Goal: Task Accomplishment & Management: Complete application form

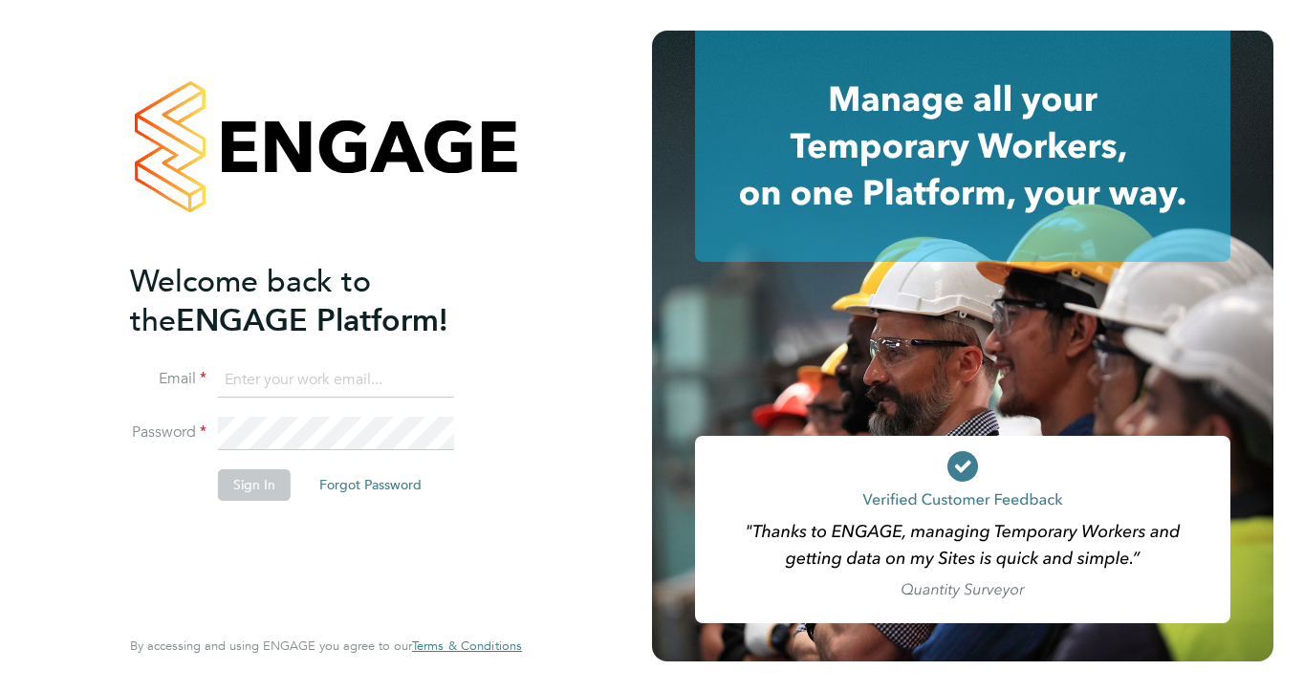
type input "lisa@positiveabout.co.uk"
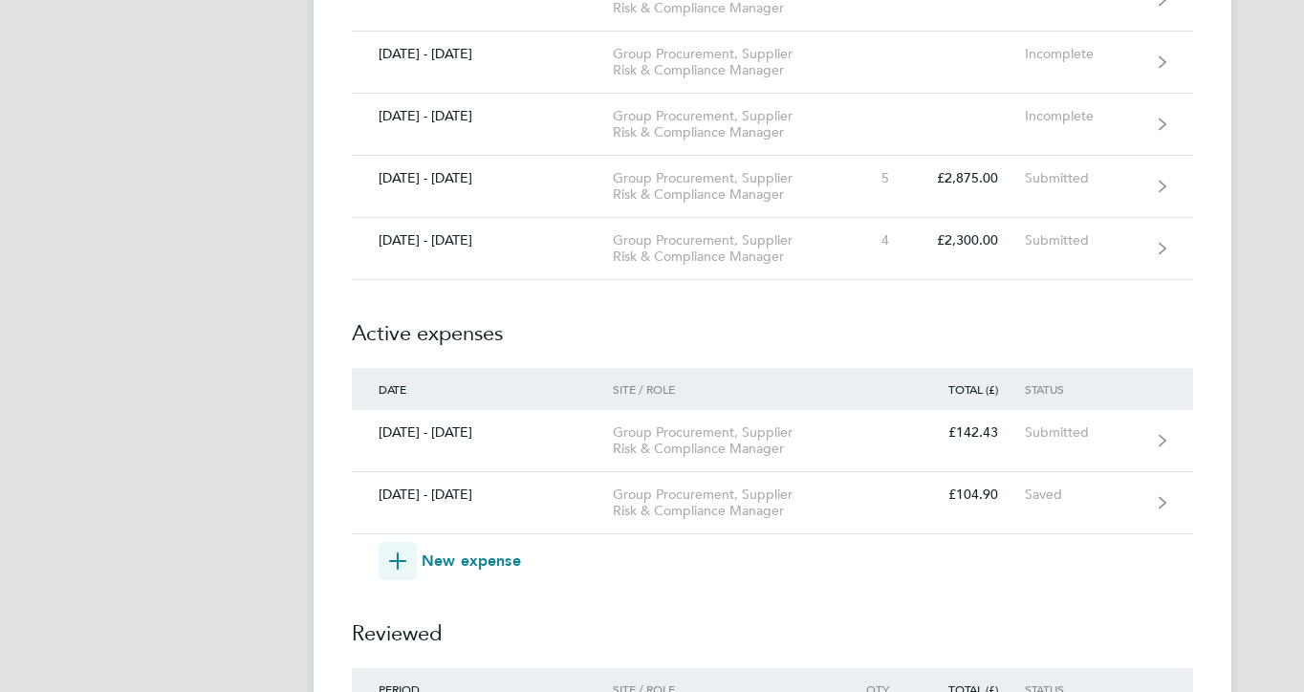
scroll to position [896, 0]
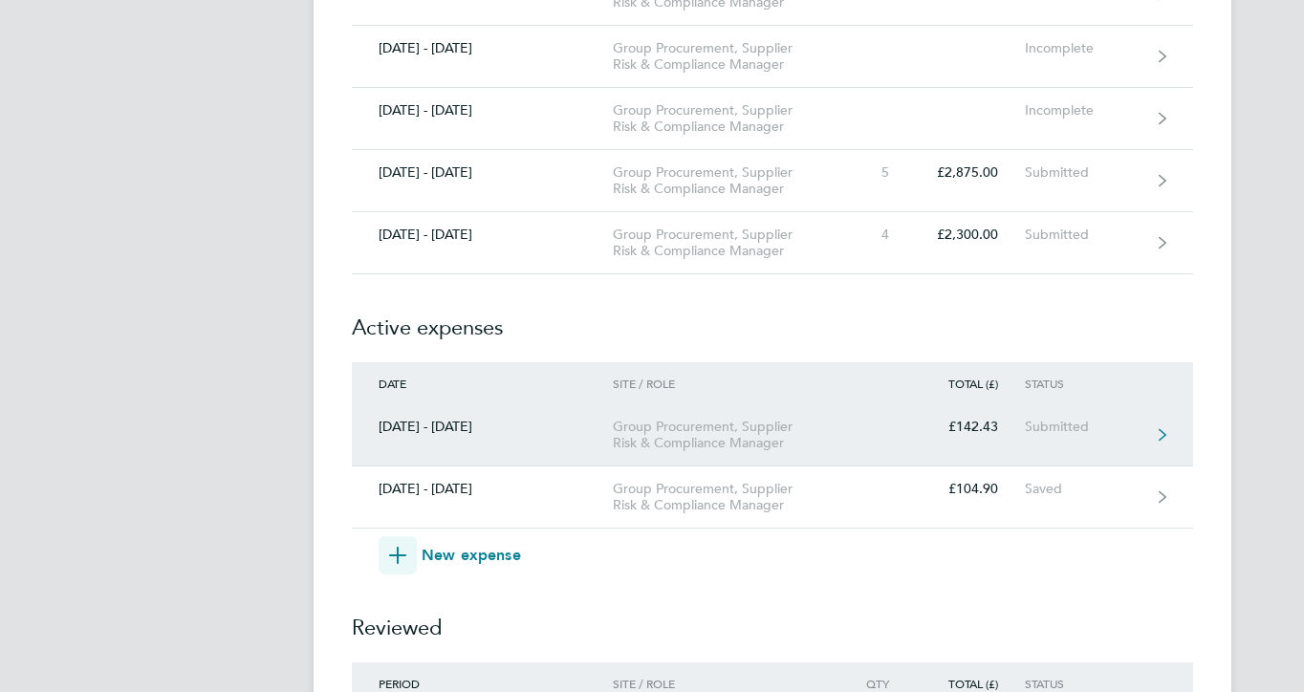
click at [663, 445] on div "Group Procurement, Supplier Risk & Compliance Manager" at bounding box center [722, 435] width 219 height 33
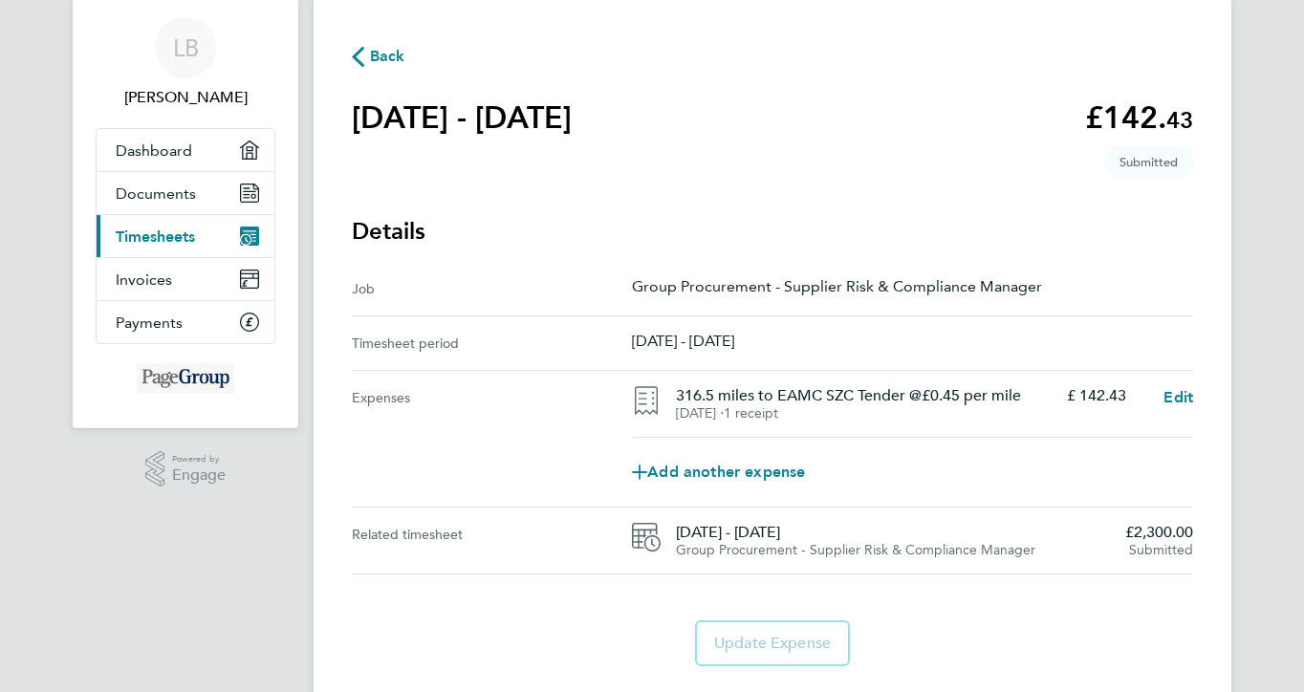
scroll to position [107, 0]
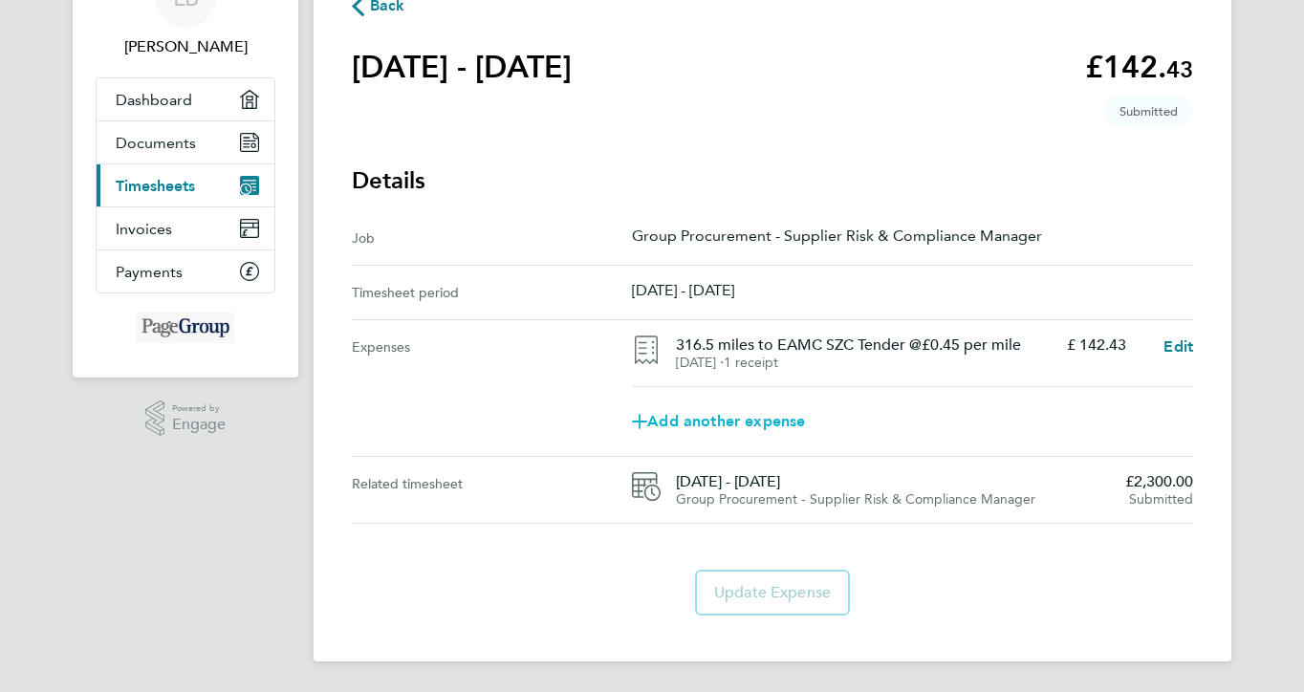
click at [707, 416] on span "Add another expense" at bounding box center [718, 421] width 173 height 15
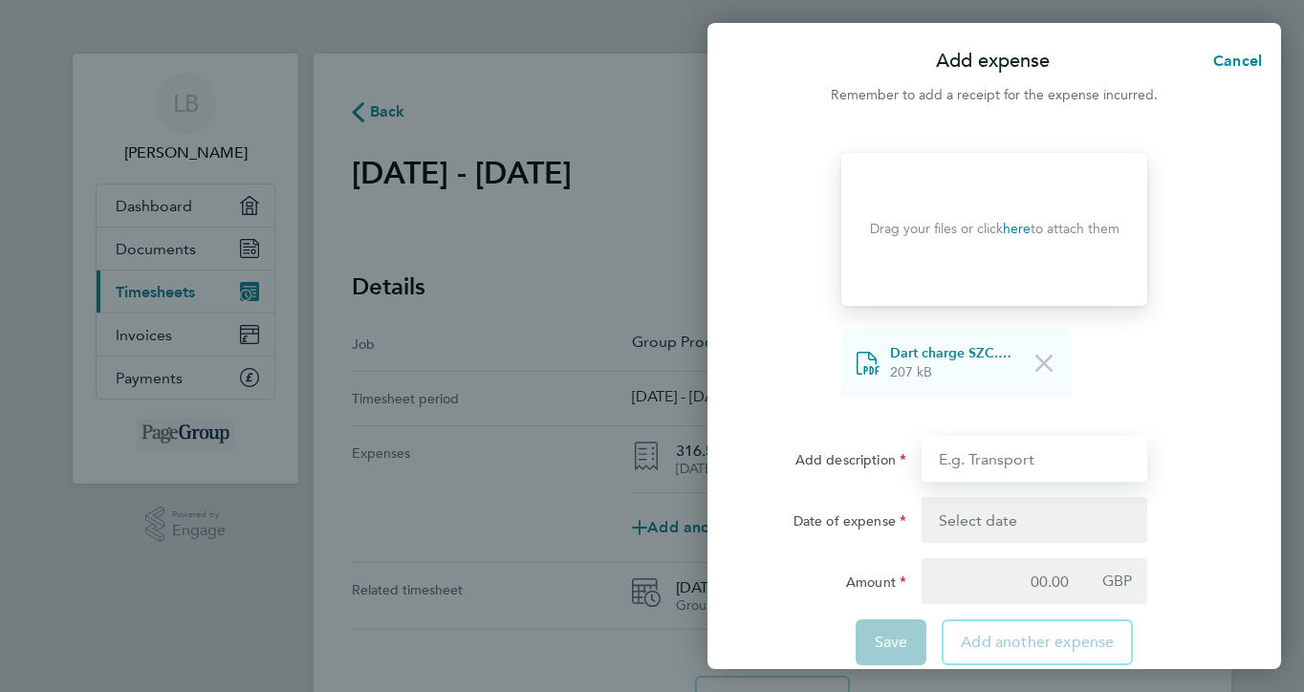
click at [963, 459] on input "Add description" at bounding box center [1035, 459] width 226 height 46
type input "Dartford crossing charge SZC visit"
click at [977, 517] on button "button" at bounding box center [1035, 520] width 226 height 46
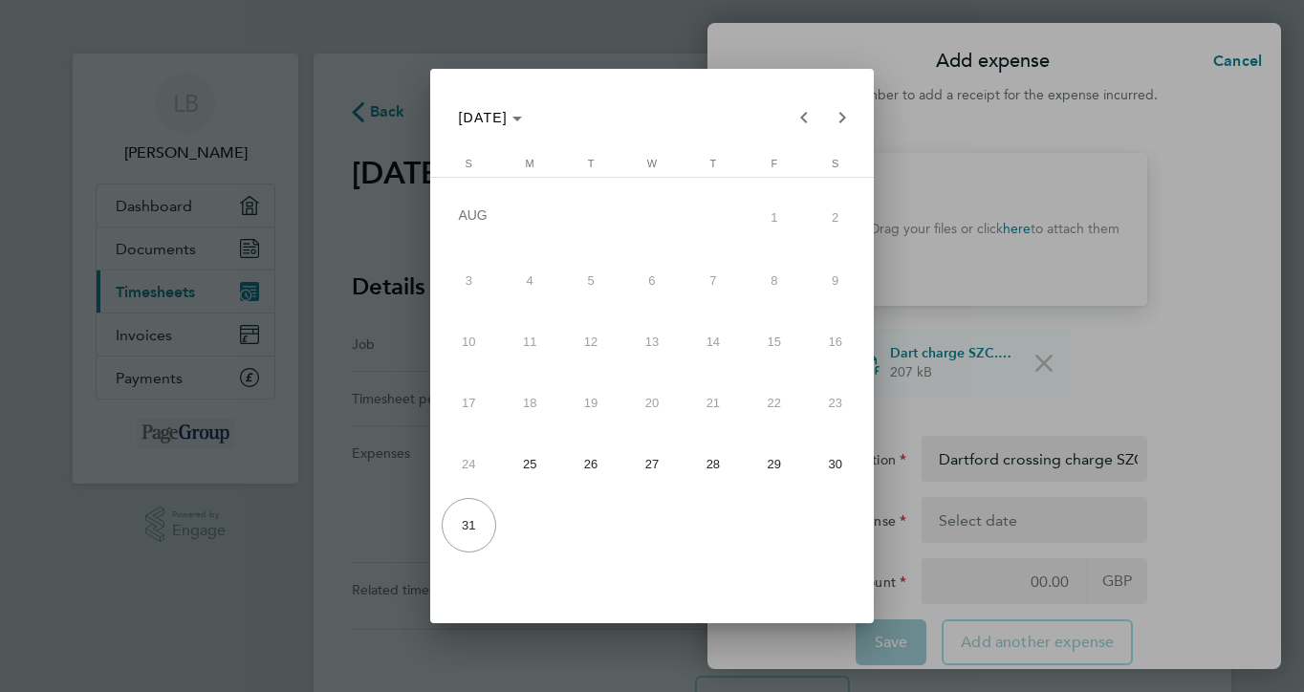
click at [761, 455] on span "29" at bounding box center [774, 464] width 55 height 55
type input "[DATE]"
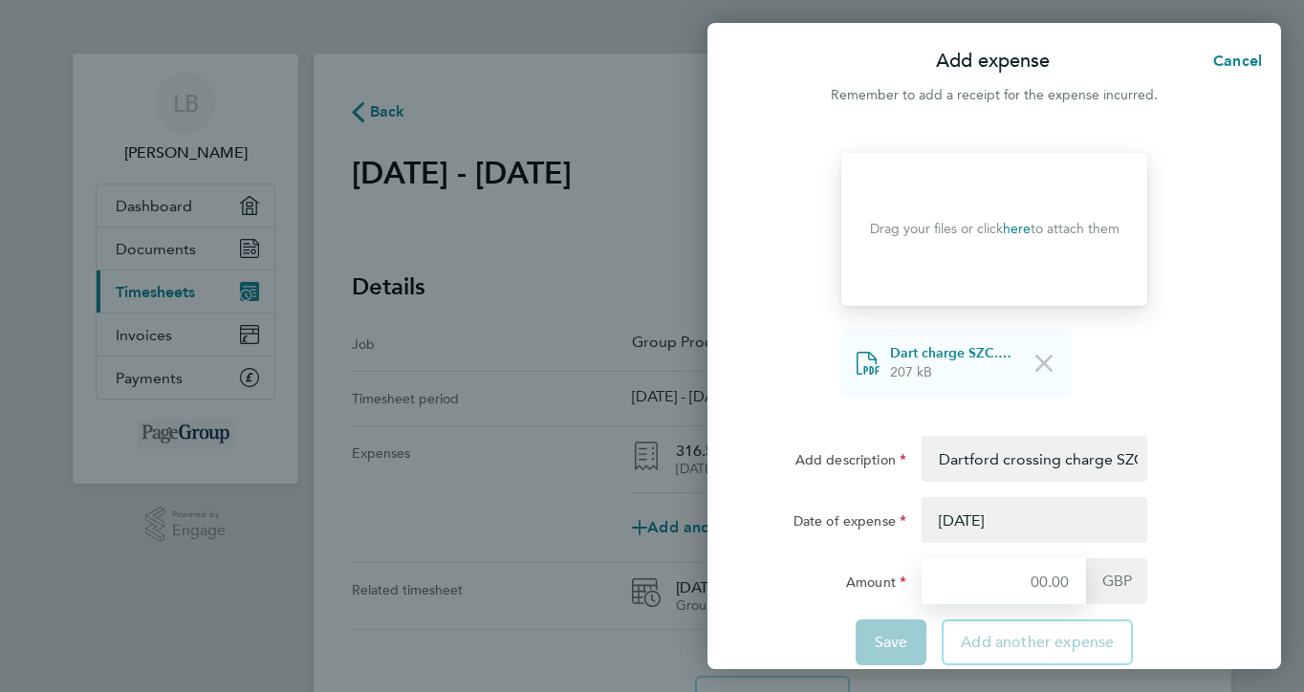
click at [1043, 567] on input "Amount" at bounding box center [1004, 581] width 164 height 46
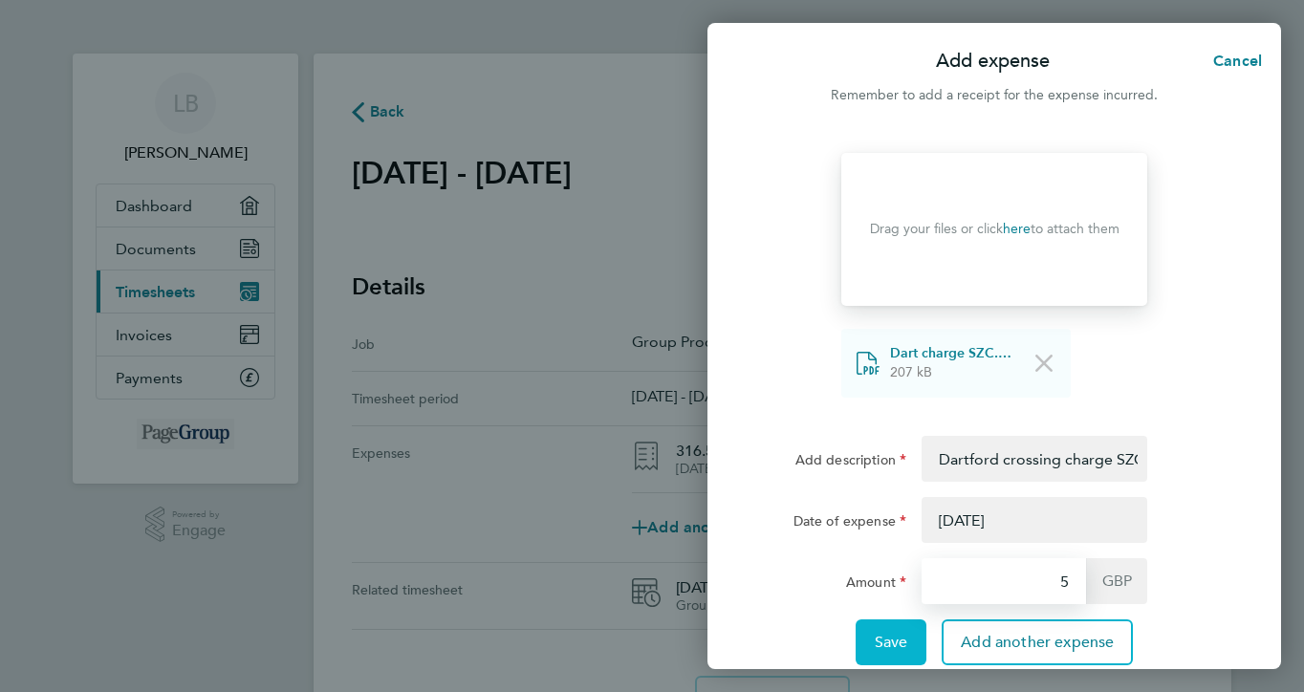
type input "5"
click at [908, 633] on button "Save" at bounding box center [892, 642] width 72 height 46
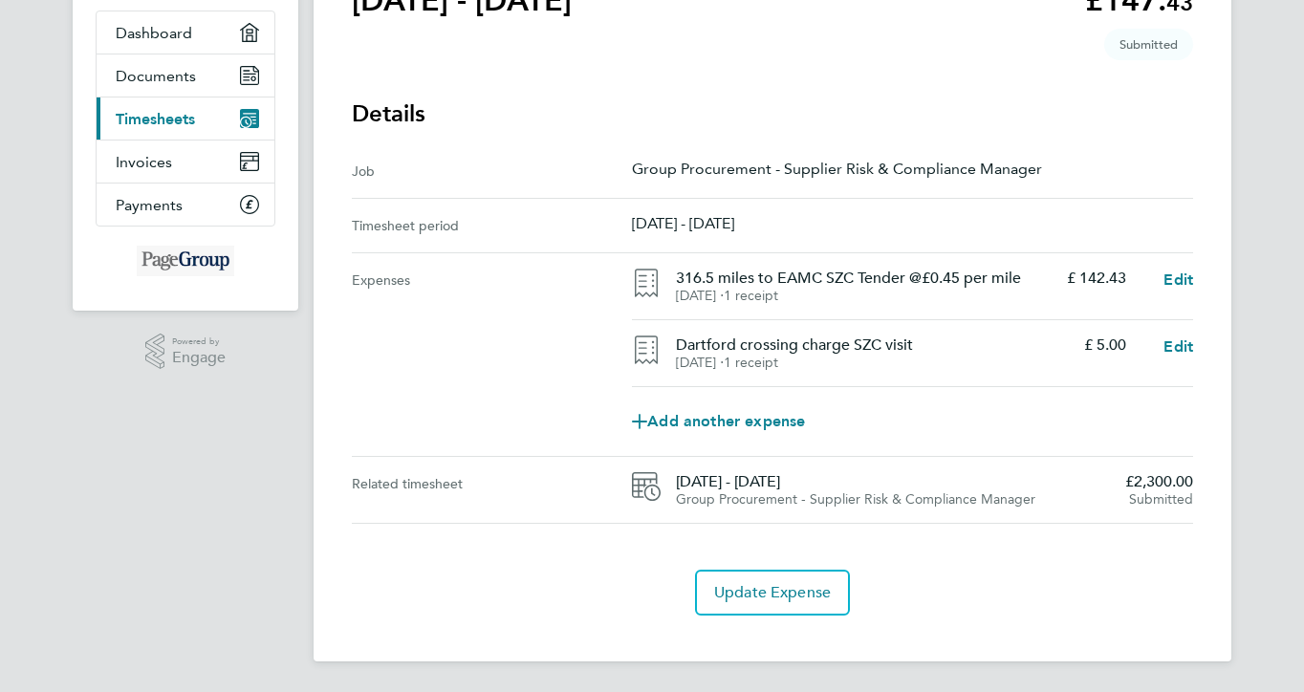
scroll to position [175, 0]
click at [789, 579] on button "Update Expense" at bounding box center [772, 593] width 155 height 46
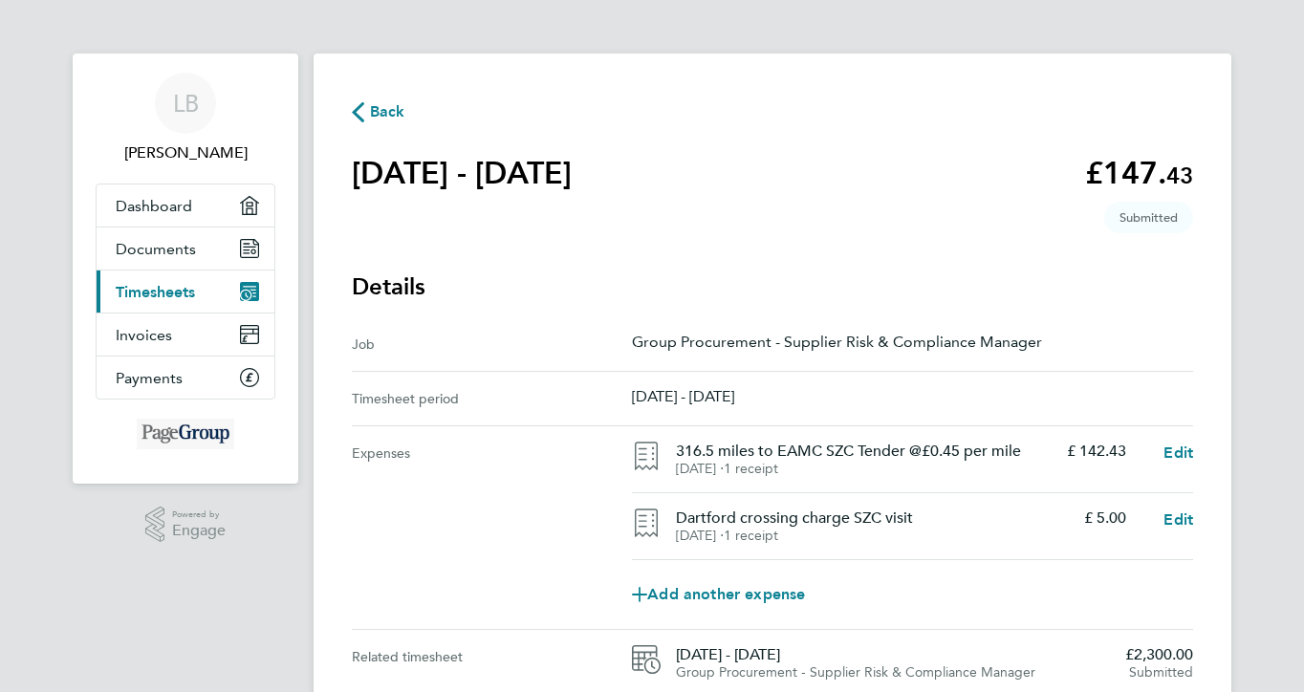
scroll to position [0, 0]
click at [387, 119] on span "Back" at bounding box center [387, 111] width 35 height 23
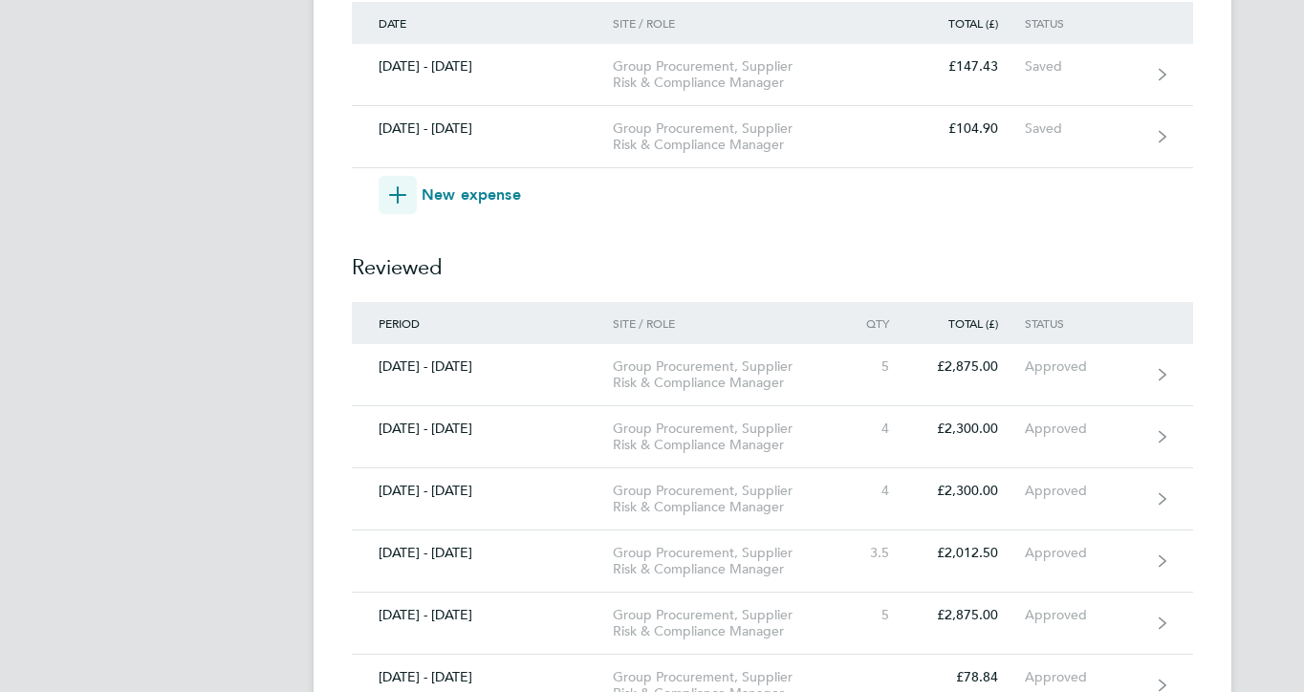
scroll to position [1288, 0]
